Goal: Navigation & Orientation: Find specific page/section

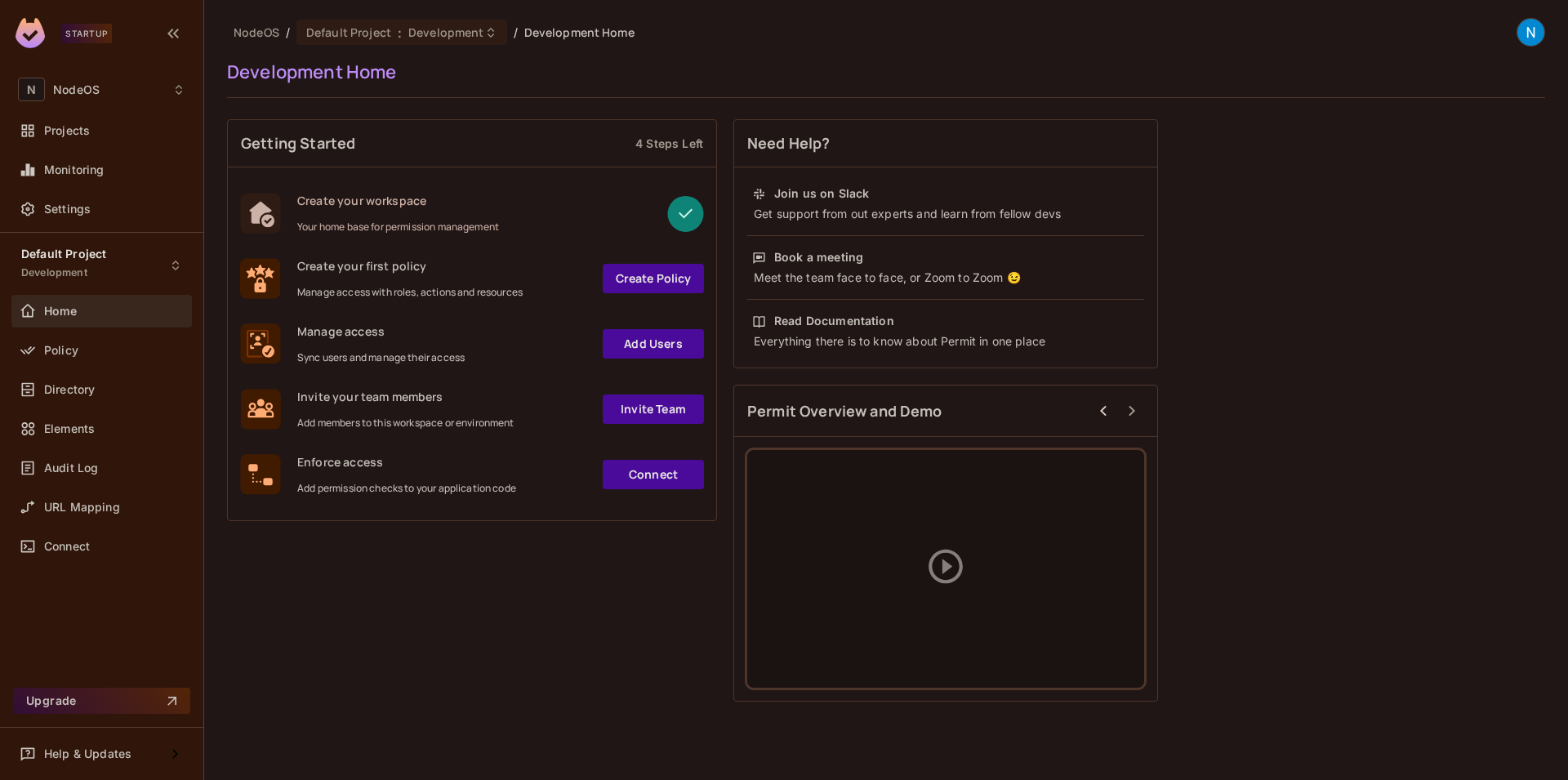
click at [1533, 33] on img at bounding box center [1531, 32] width 27 height 27
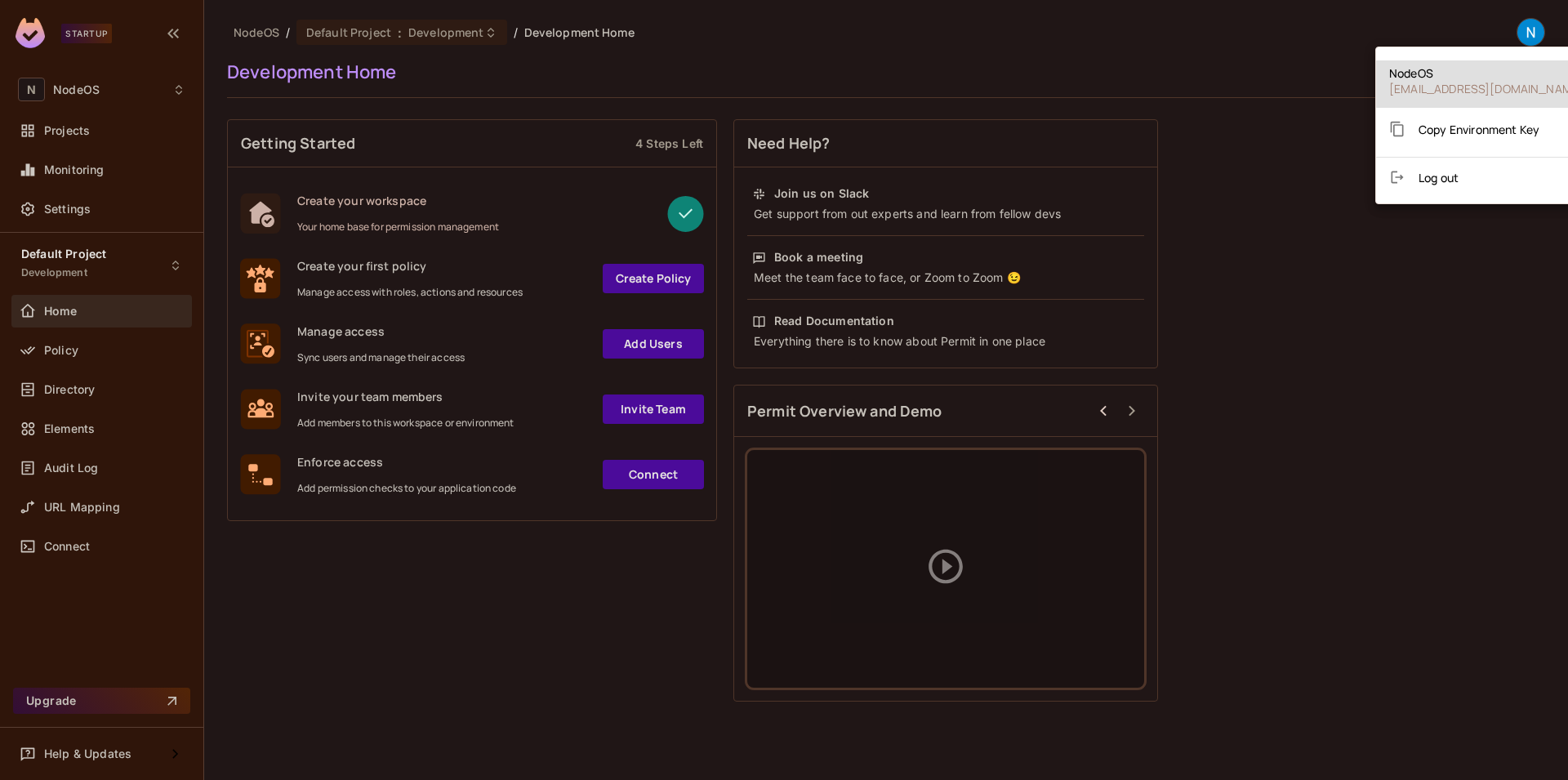
click at [1174, 43] on div at bounding box center [784, 390] width 1568 height 780
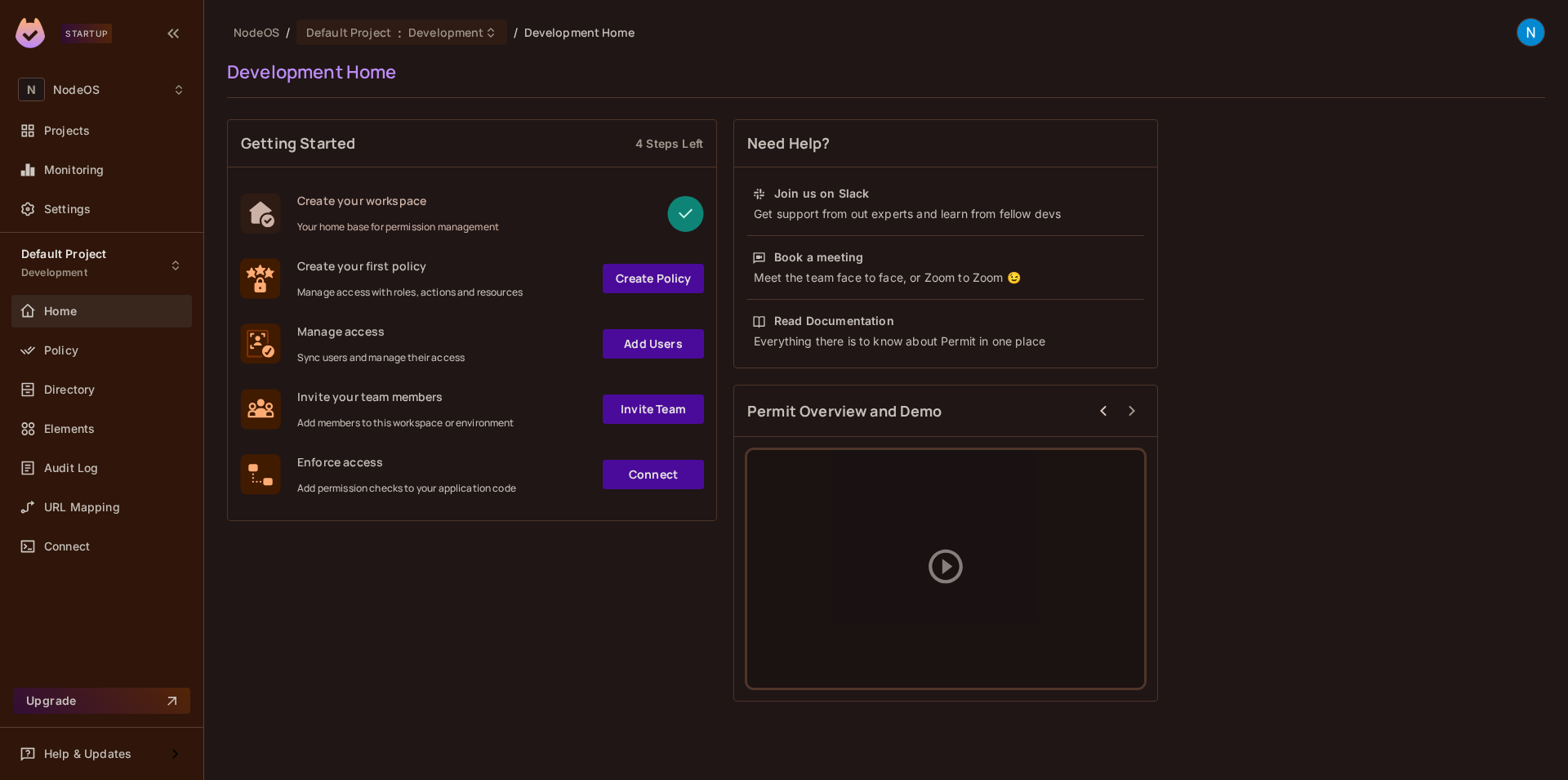
click at [1526, 31] on img at bounding box center [1531, 32] width 27 height 27
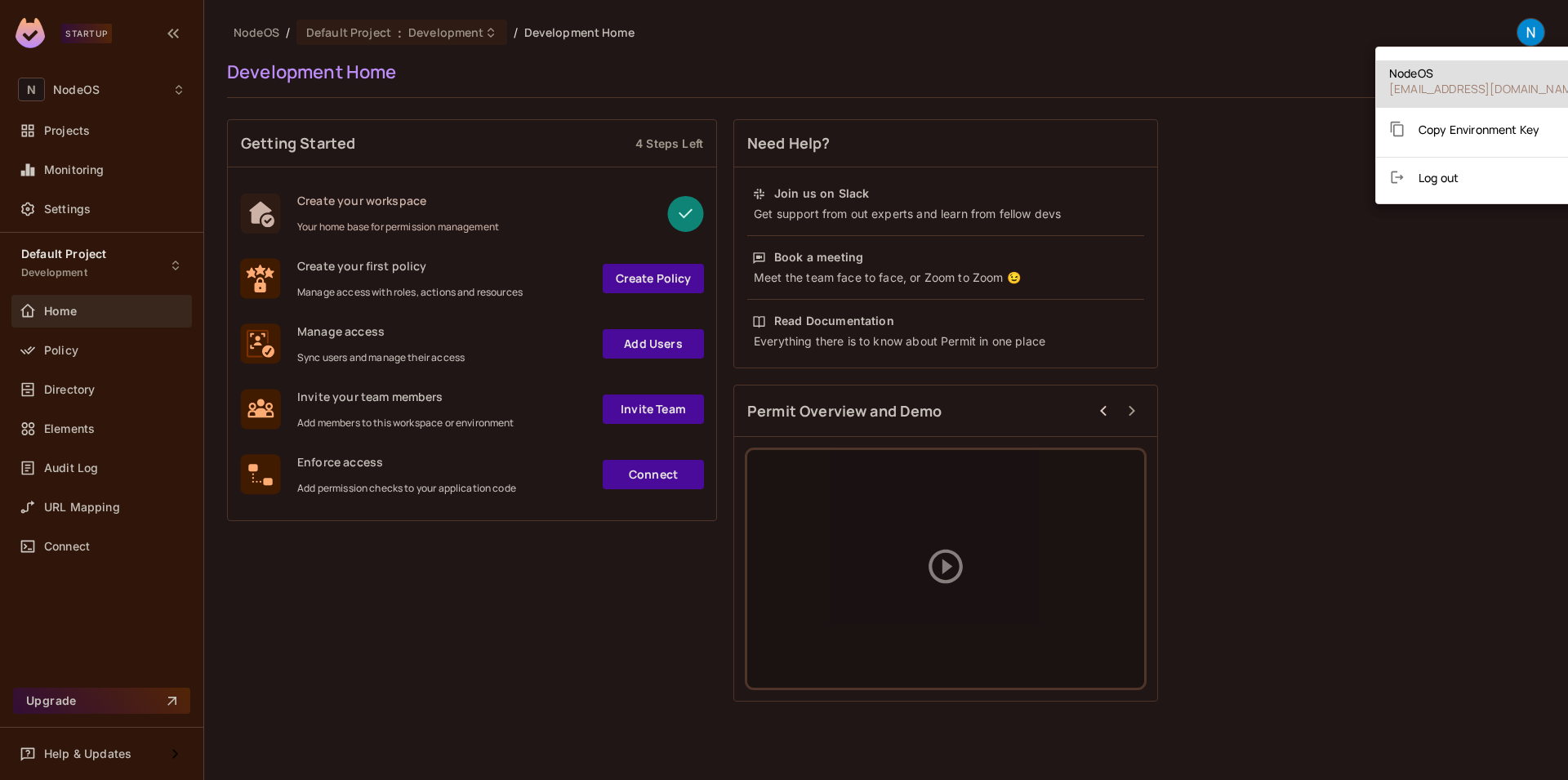
click at [1481, 63] on li "NodeOS [EMAIL_ADDRESS][DOMAIN_NAME]" at bounding box center [1487, 84] width 221 height 48
click at [1456, 82] on span "[EMAIL_ADDRESS][DOMAIN_NAME]" at bounding box center [1486, 89] width 194 height 16
click at [848, 38] on div at bounding box center [784, 390] width 1568 height 780
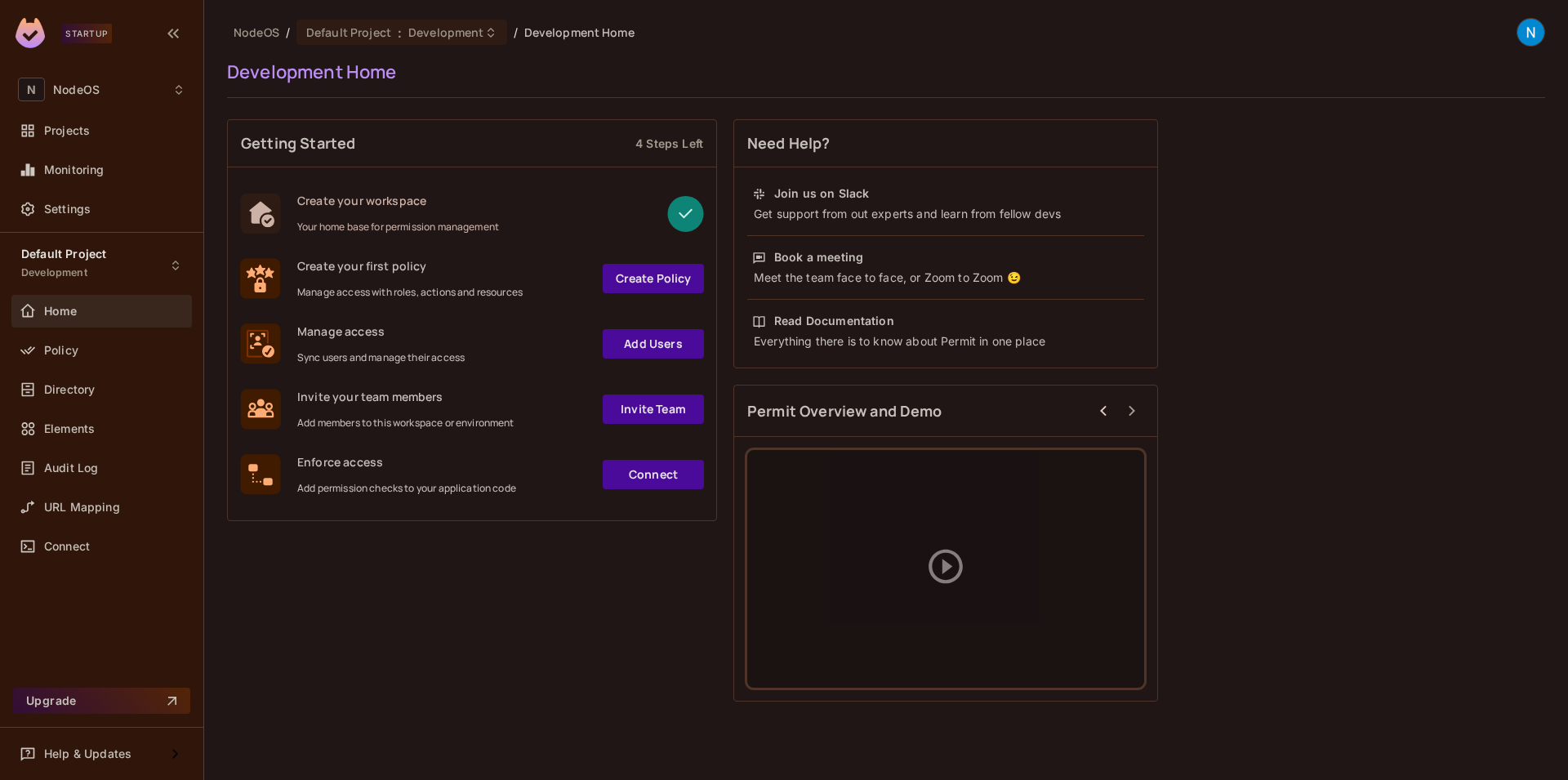
click at [78, 36] on div "Startup" at bounding box center [87, 33] width 51 height 20
click at [43, 36] on div "Startup" at bounding box center [72, 32] width 113 height 30
click at [37, 38] on img at bounding box center [30, 32] width 29 height 30
click at [176, 28] on icon "button" at bounding box center [173, 33] width 20 height 20
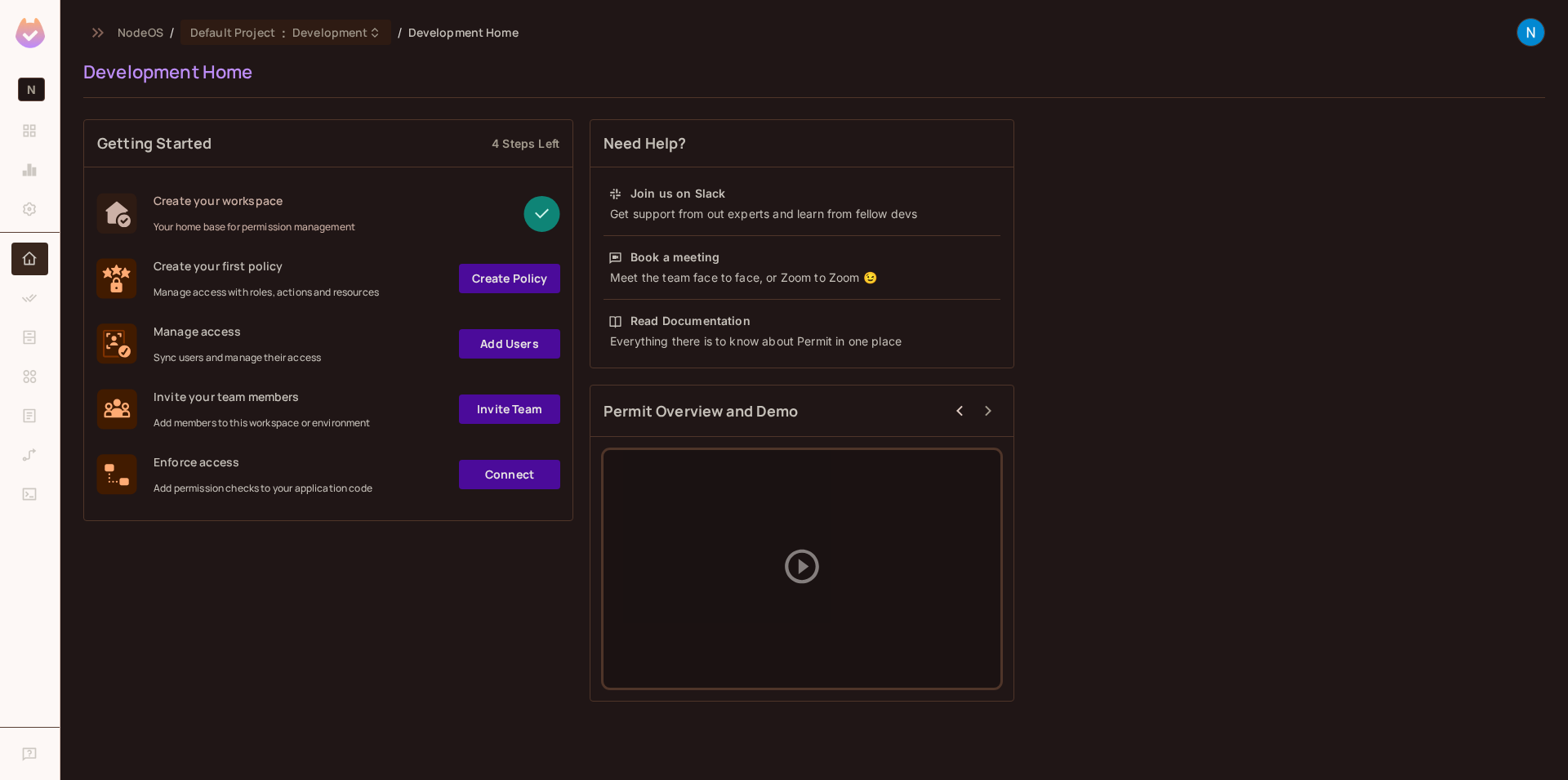
click at [35, 19] on img at bounding box center [30, 32] width 29 height 30
click at [87, 29] on button "button" at bounding box center [97, 32] width 27 height 26
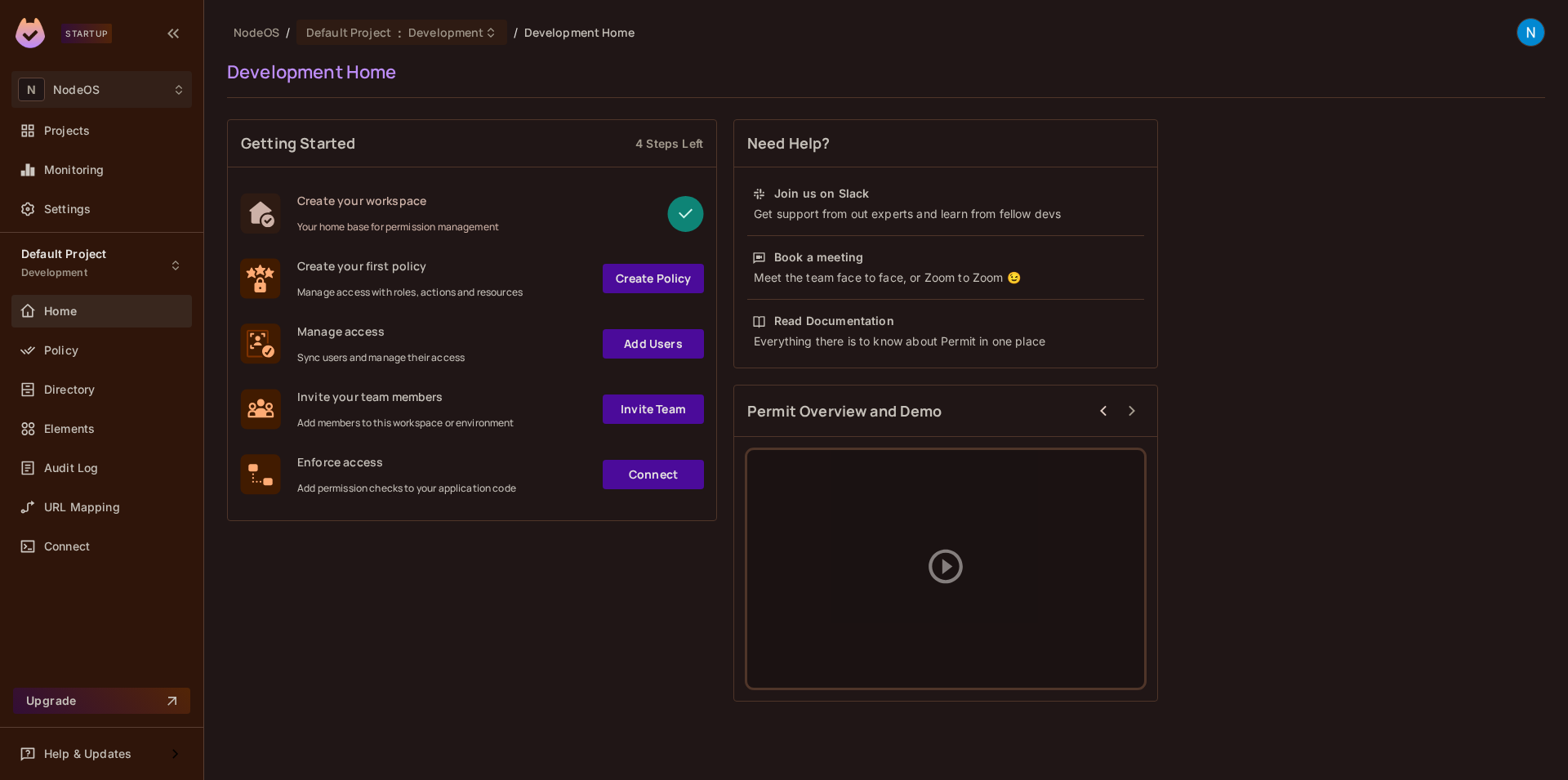
click at [83, 101] on div "N NodeOS" at bounding box center [101, 90] width 168 height 23
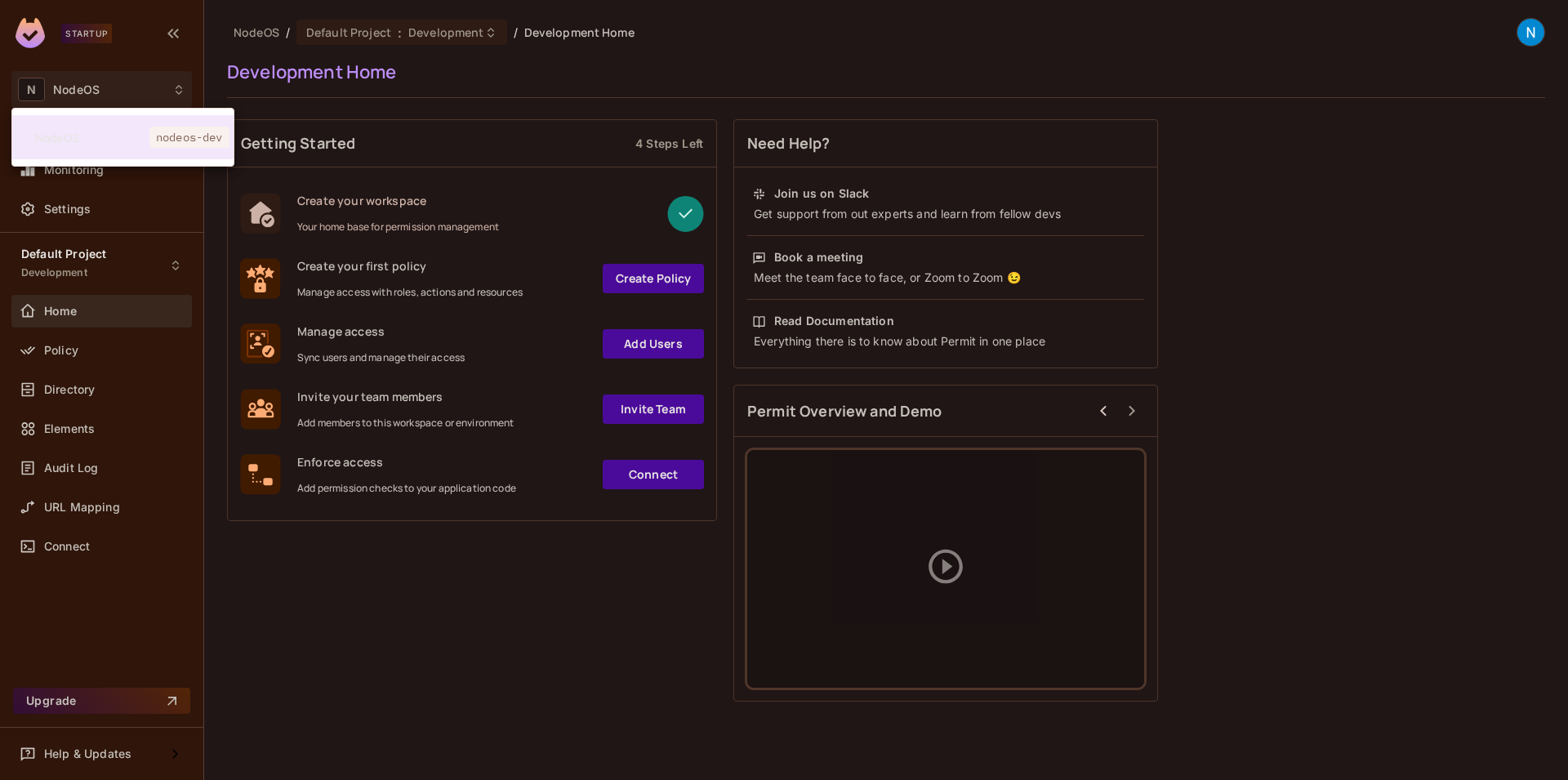
click at [114, 39] on div at bounding box center [784, 390] width 1568 height 780
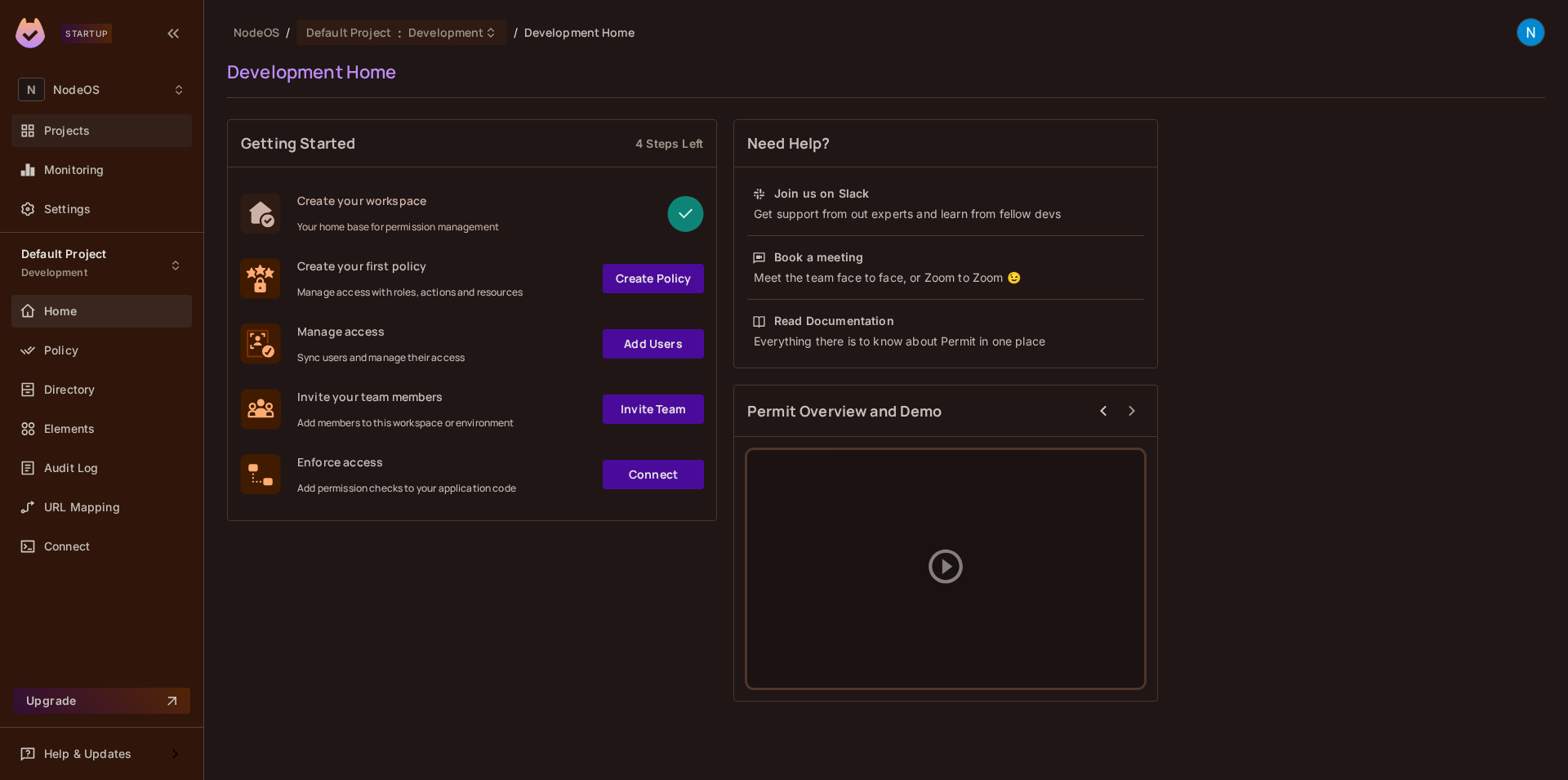
click at [86, 136] on span "Projects" at bounding box center [66, 130] width 46 height 13
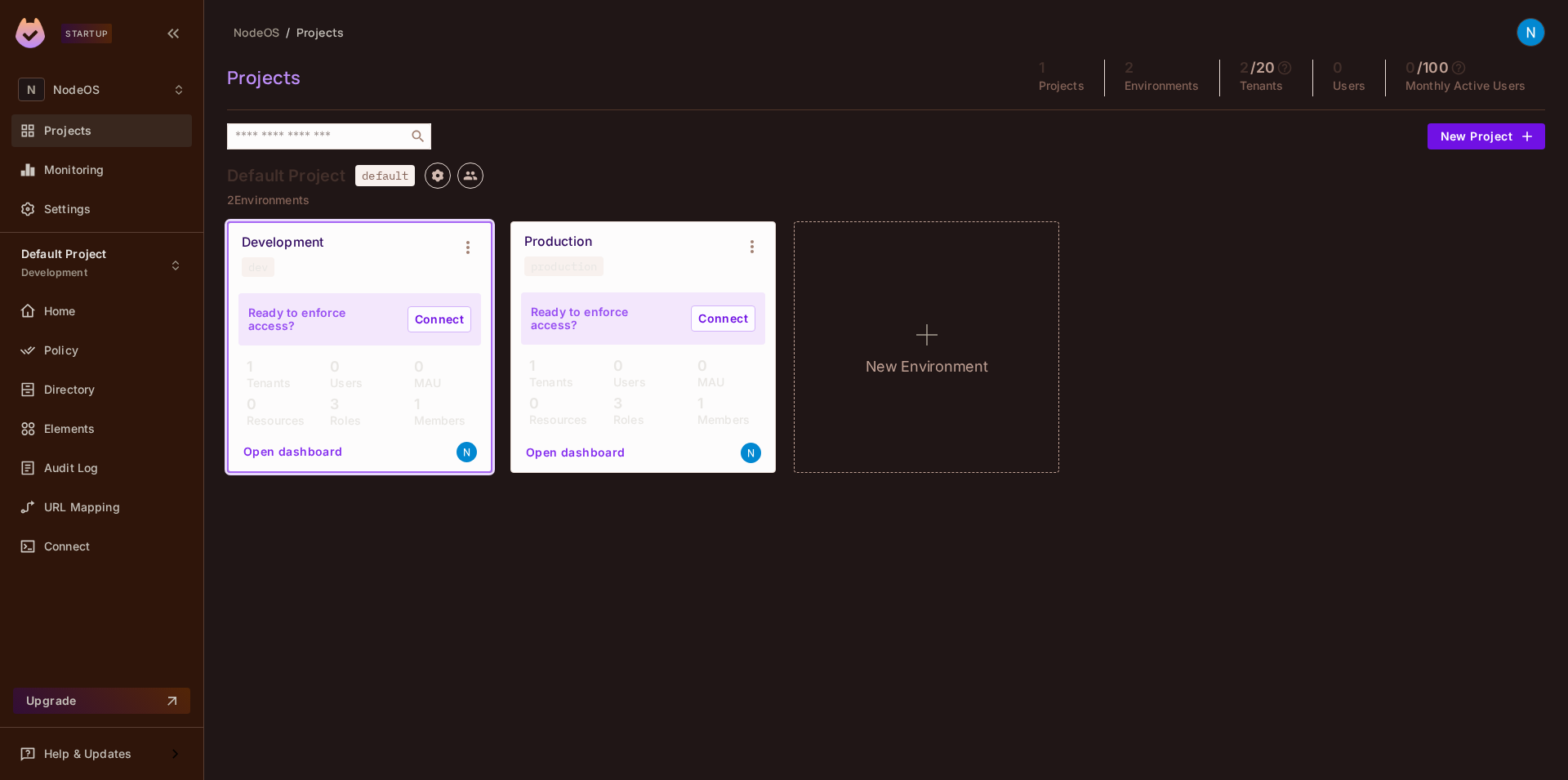
click at [772, 617] on div "NodeOS / Projects Projects 1 Projects 2 Environments 2 / 20 Tenants 0 Users 0 /…" at bounding box center [886, 390] width 1364 height 780
click at [769, 614] on div "NodeOS / Projects Projects 1 Projects 2 Environments 2 / 20 Tenants 0 Users 0 /…" at bounding box center [886, 390] width 1364 height 780
click at [429, 278] on div "Development dev" at bounding box center [359, 256] width 262 height 65
click at [457, 247] on button "Environment settings" at bounding box center [467, 247] width 32 height 32
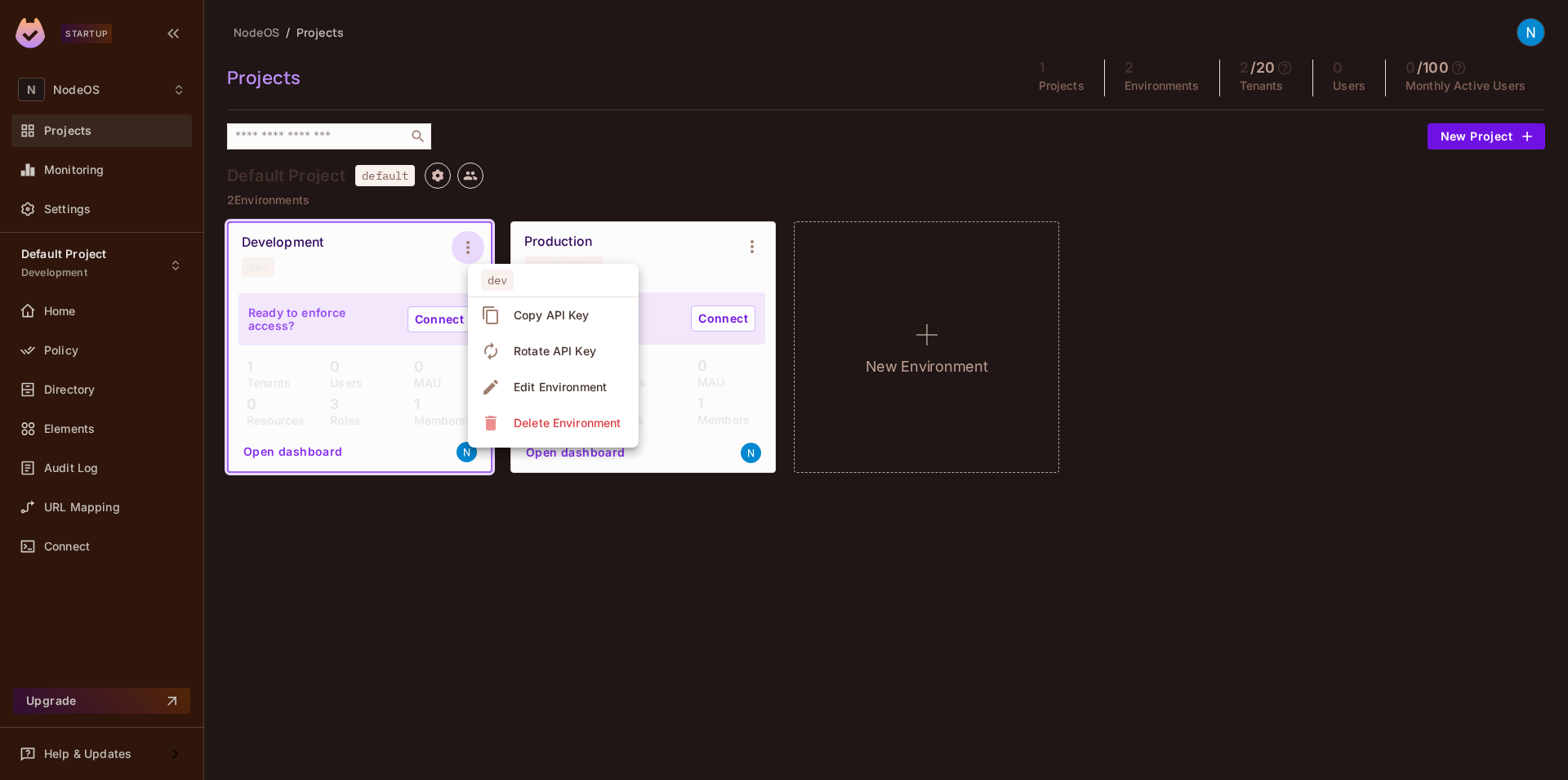
click at [372, 265] on div at bounding box center [784, 390] width 1568 height 780
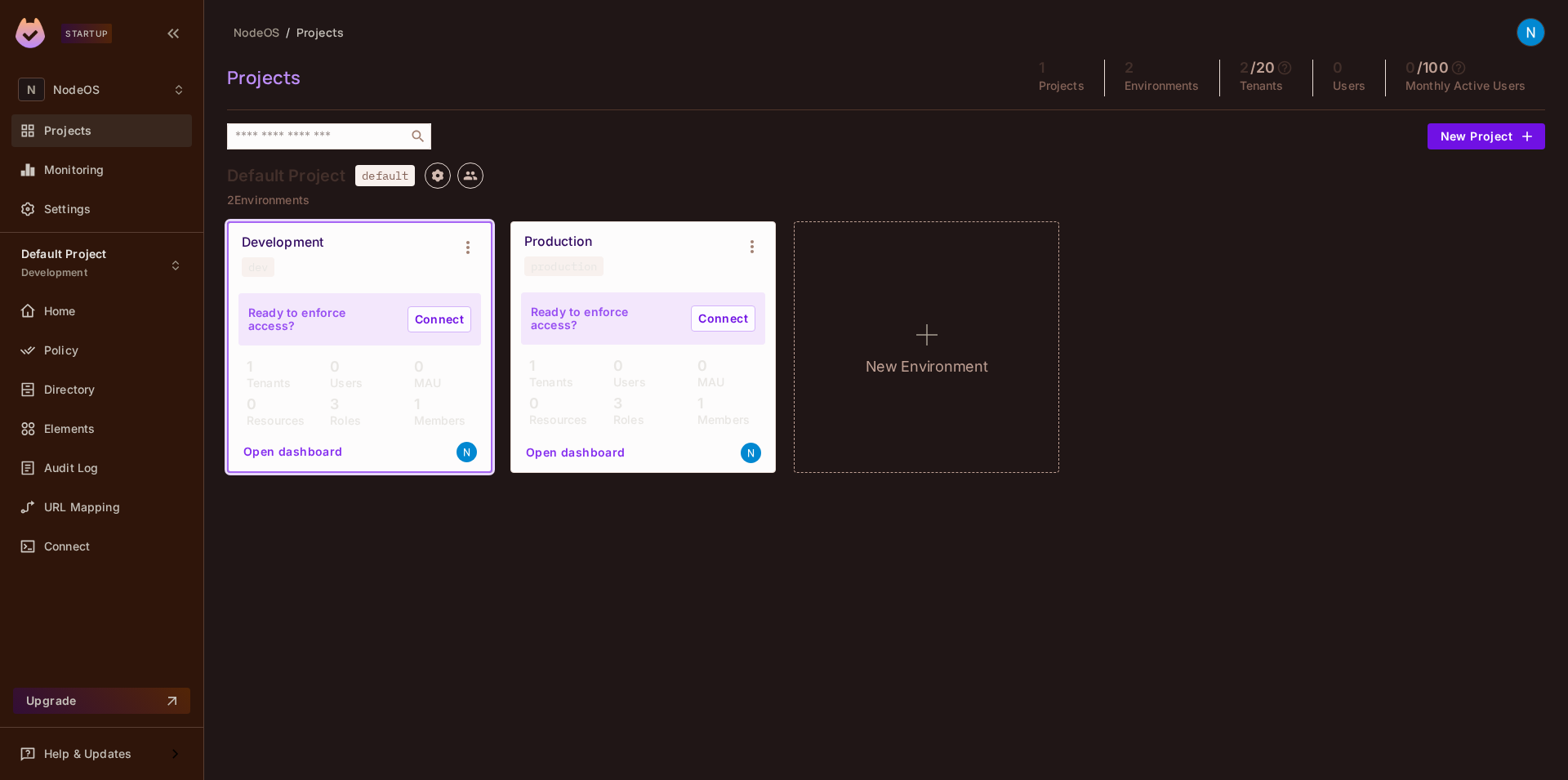
click at [1002, 136] on div "​" at bounding box center [824, 136] width 1192 height 26
click at [1280, 62] on icon at bounding box center [1285, 68] width 14 height 14
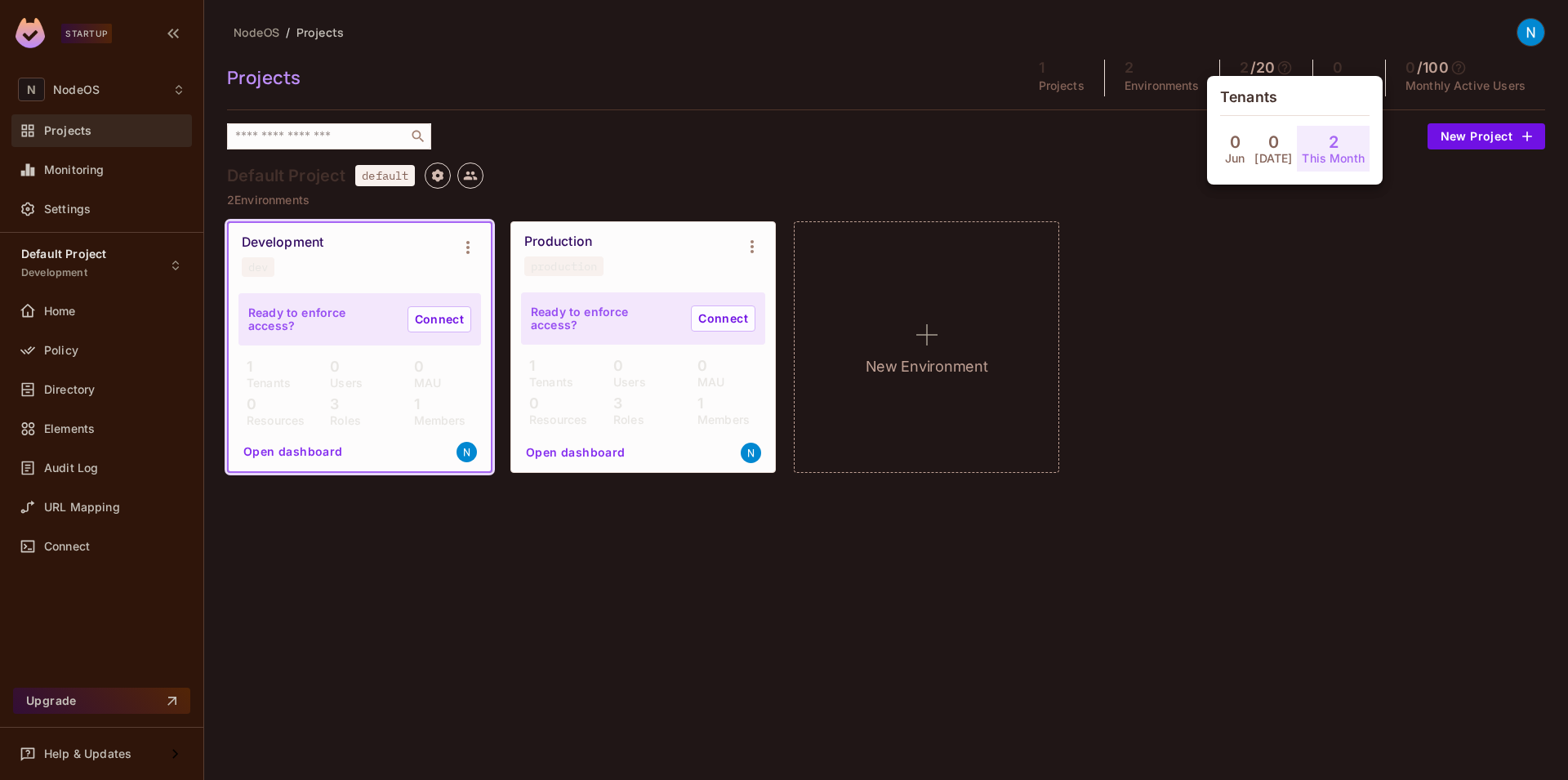
click at [1329, 139] on h4 "2" at bounding box center [1334, 143] width 10 height 20
click at [1120, 185] on div at bounding box center [784, 390] width 1568 height 780
